Goal: Task Accomplishment & Management: Use online tool/utility

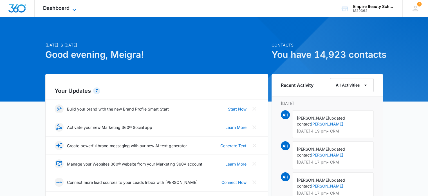
click at [55, 11] on span "Dashboard" at bounding box center [56, 8] width 26 height 6
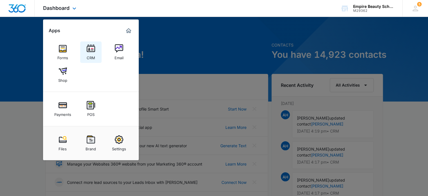
click at [90, 49] on img at bounding box center [91, 48] width 8 height 8
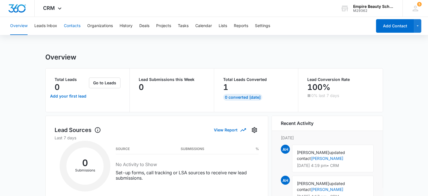
click at [74, 25] on button "Contacts" at bounding box center [72, 26] width 17 height 18
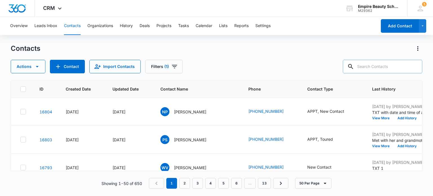
click at [367, 69] on input "text" at bounding box center [381, 67] width 79 height 14
type input "[PERSON_NAME]"
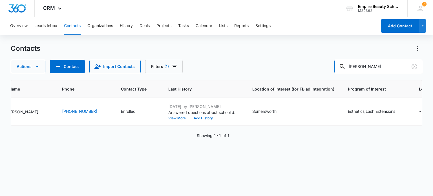
scroll to position [0, 169]
click at [167, 117] on button "View More" at bounding box center [177, 117] width 21 height 3
